Goal: Find specific page/section: Find specific page/section

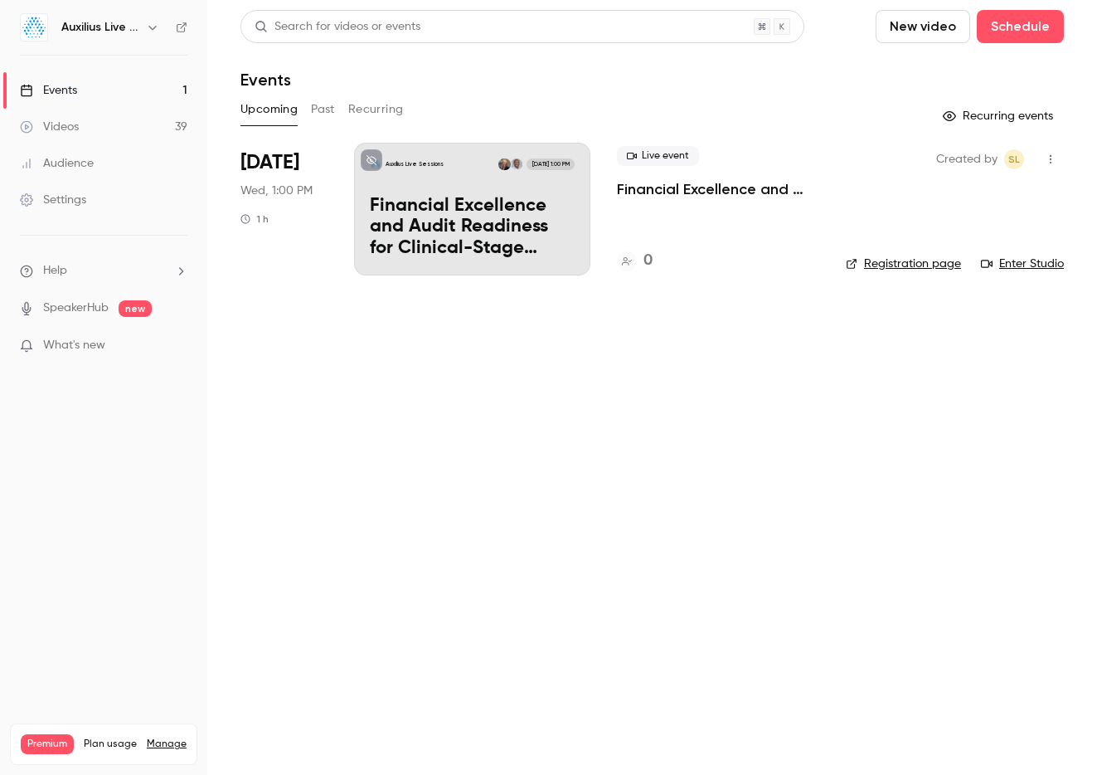
click at [150, 32] on icon "button" at bounding box center [152, 27] width 13 height 13
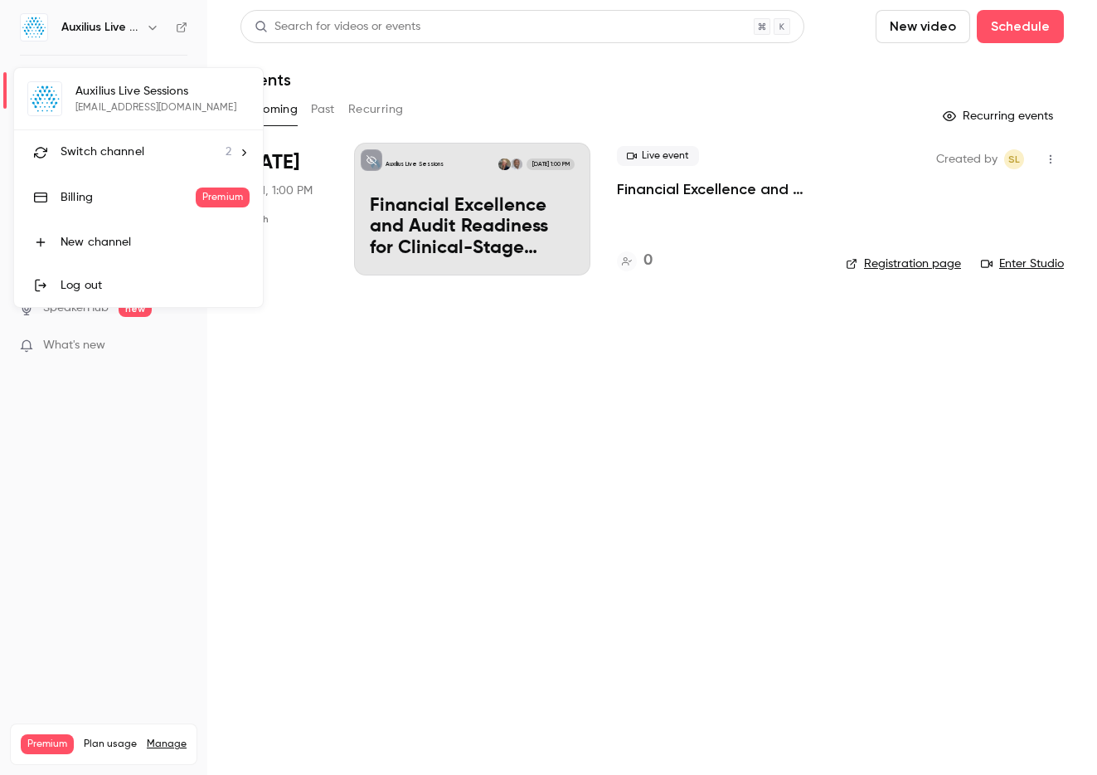
click at [135, 159] on span "Switch channel" at bounding box center [103, 151] width 84 height 17
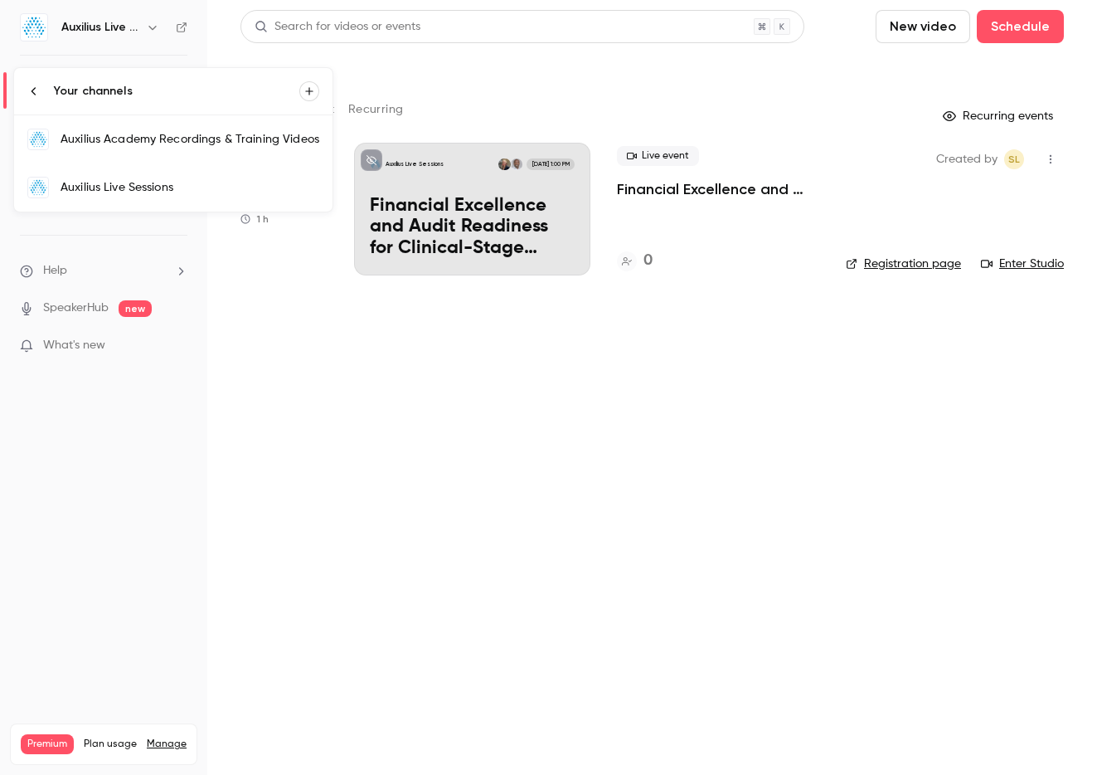
click at [142, 151] on link "Auxilius Academy Recordings & Training Videos" at bounding box center [173, 139] width 318 height 48
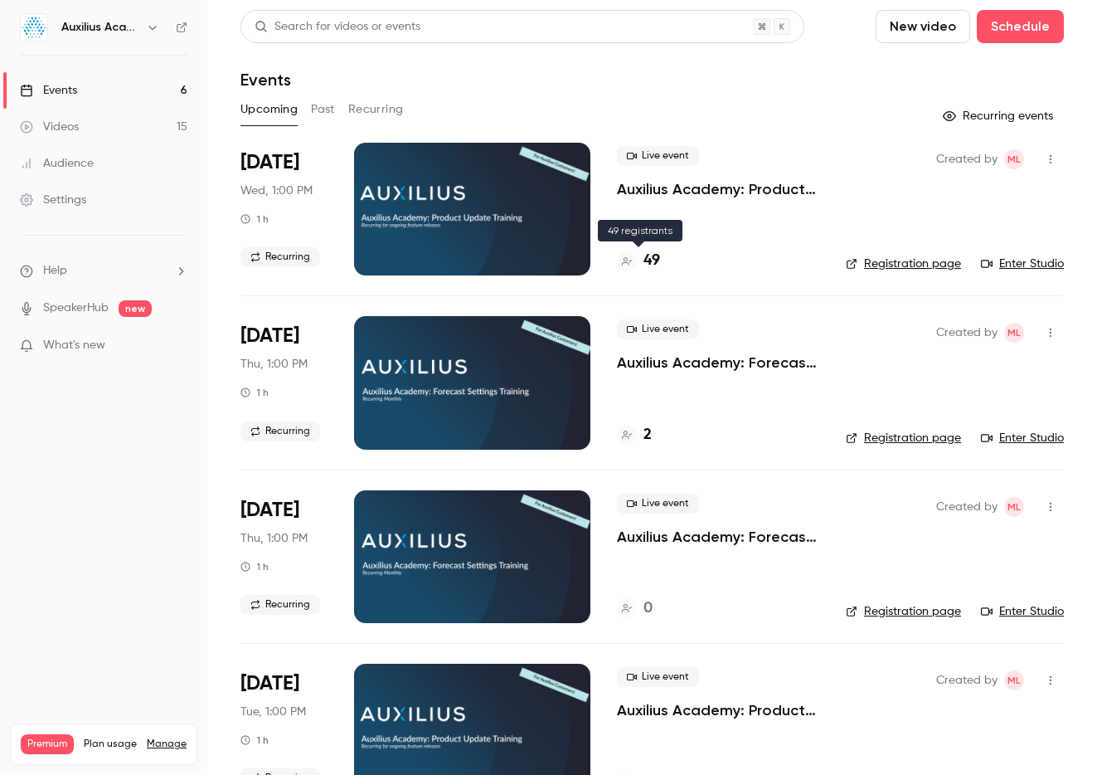
click at [649, 259] on h4 "49" at bounding box center [652, 261] width 17 height 22
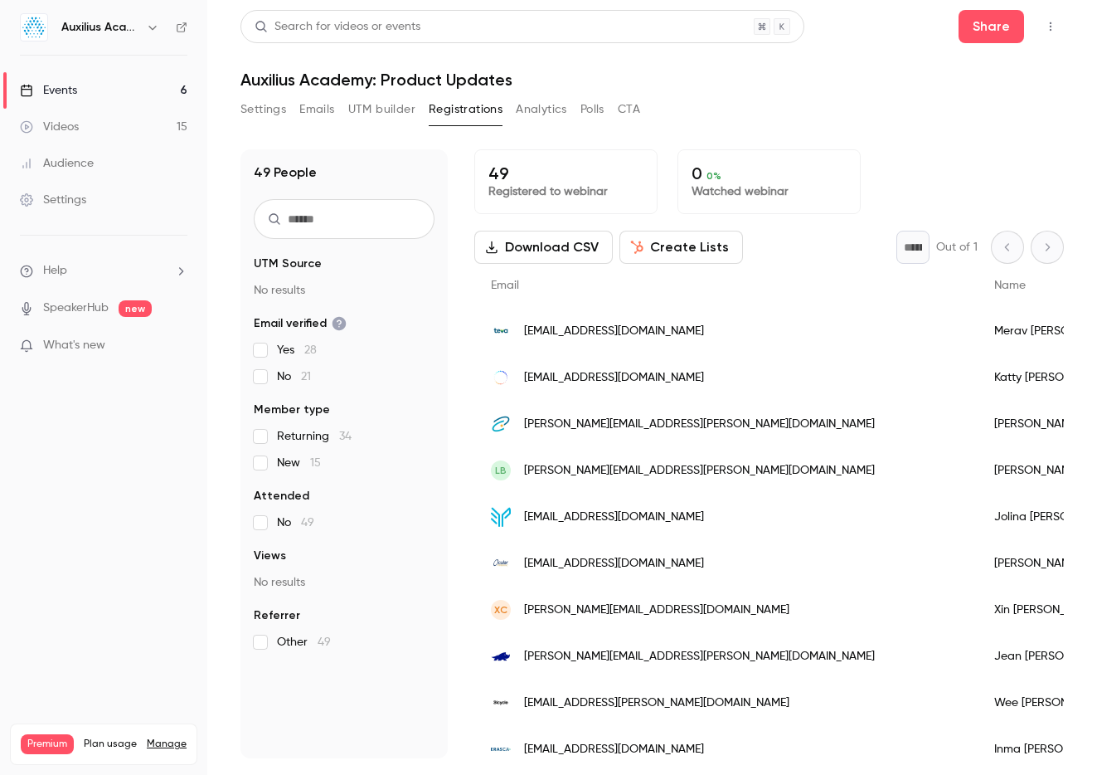
click at [741, 80] on h1 "Auxilius Academy: Product Updates" at bounding box center [653, 80] width 824 height 20
